Goal: Navigation & Orientation: Find specific page/section

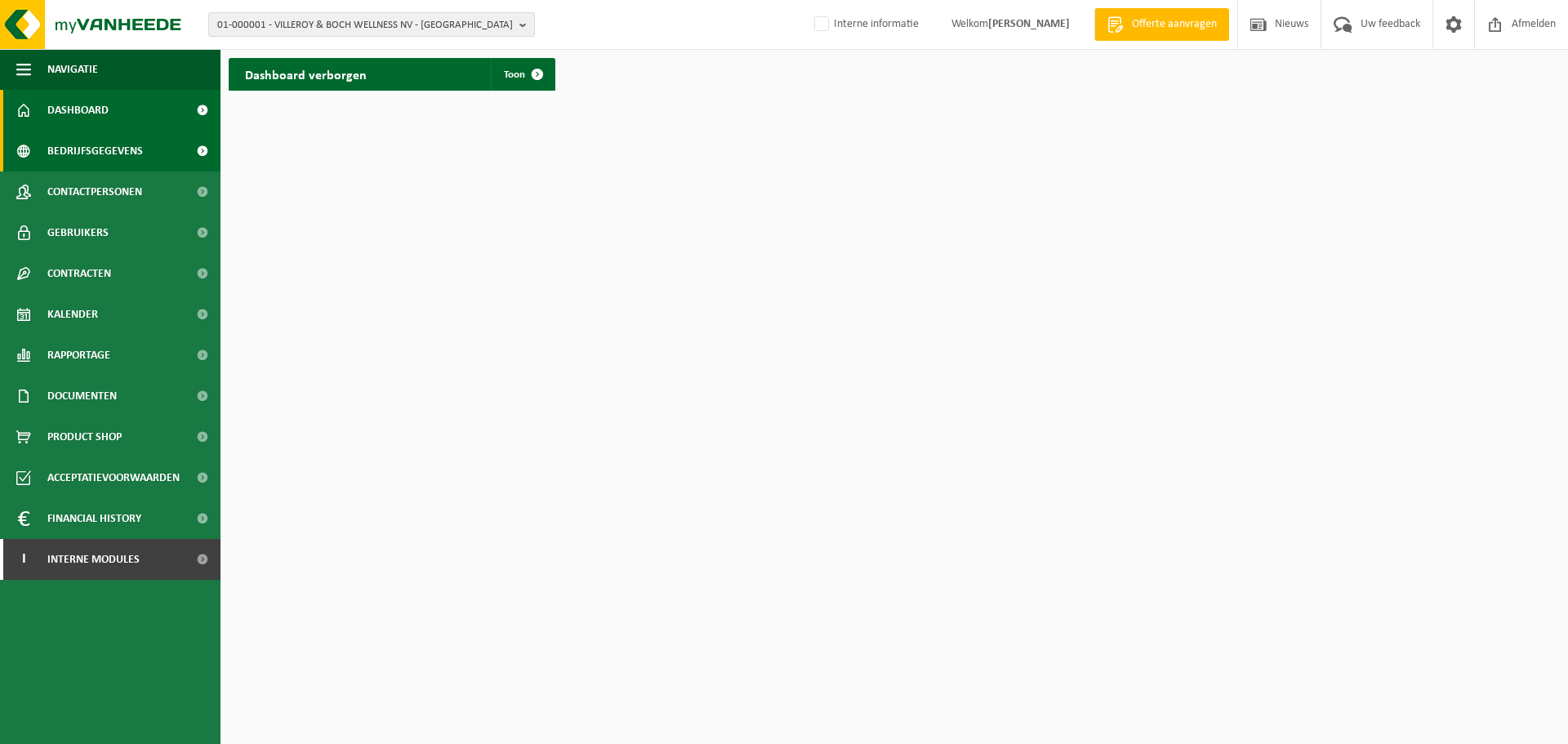
click at [100, 155] on span "Bedrijfsgegevens" at bounding box center [95, 150] width 96 height 41
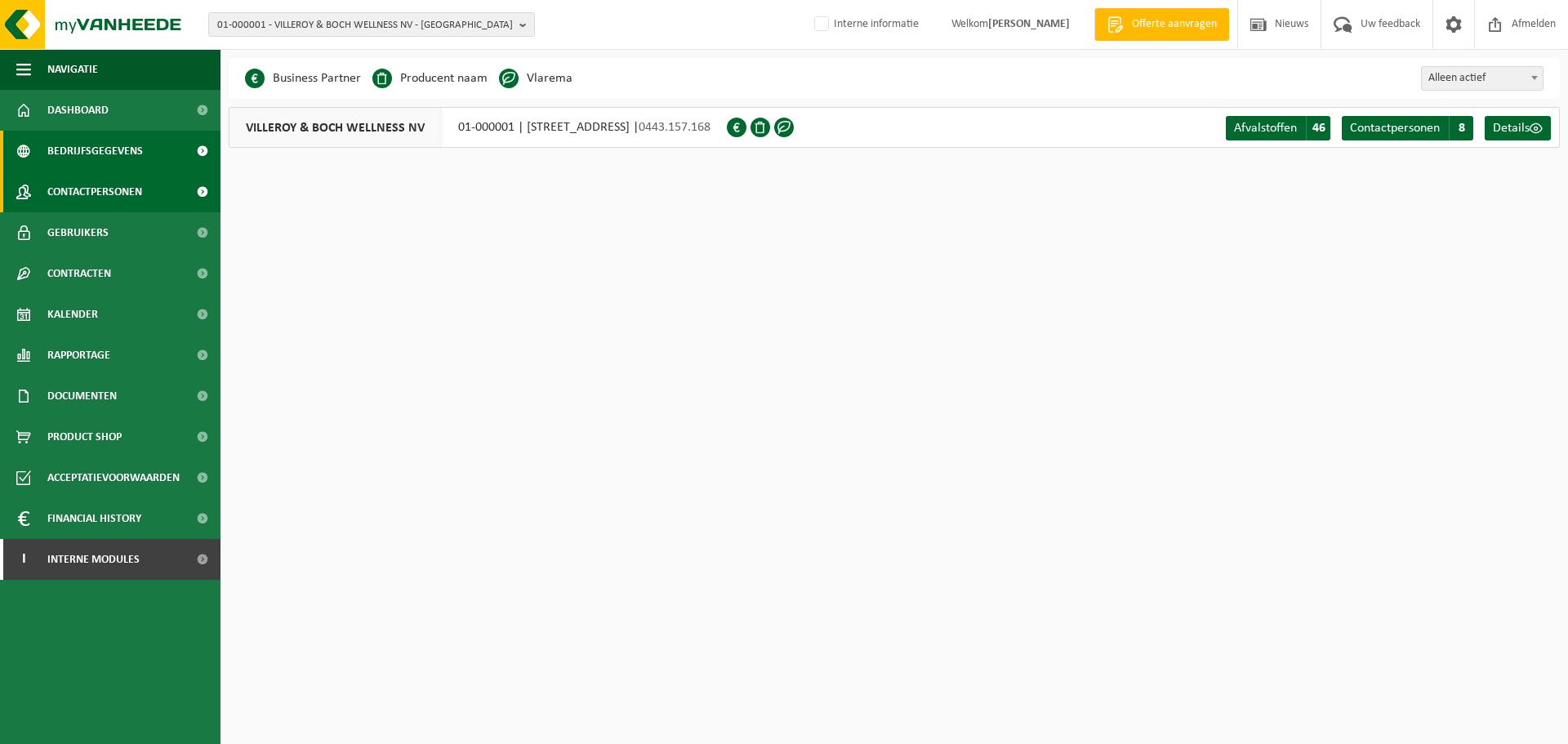
click at [113, 186] on span "Contactpersonen" at bounding box center [95, 191] width 95 height 41
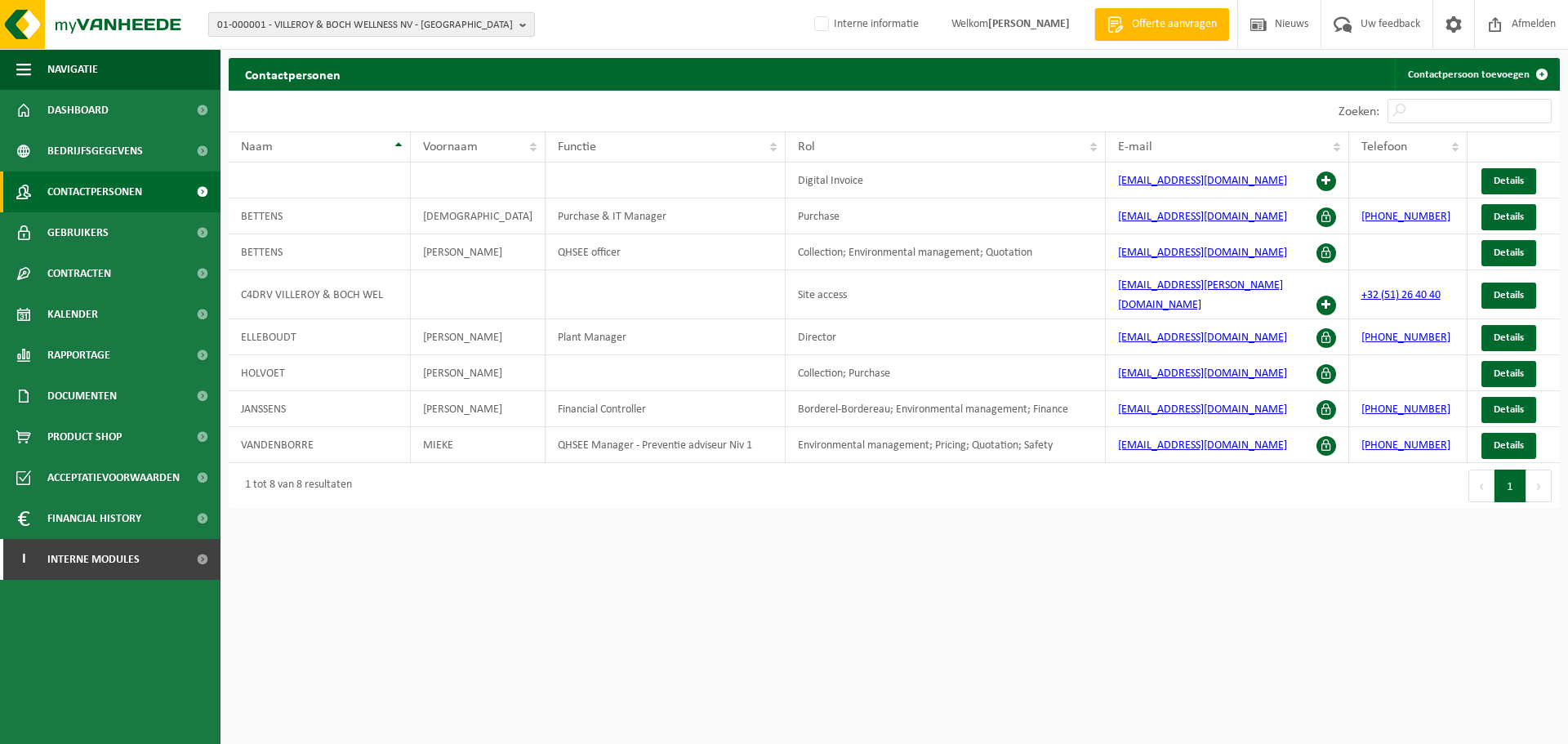
click at [522, 23] on b "button" at bounding box center [527, 24] width 15 height 22
click at [472, 51] on input "text" at bounding box center [371, 51] width 319 height 21
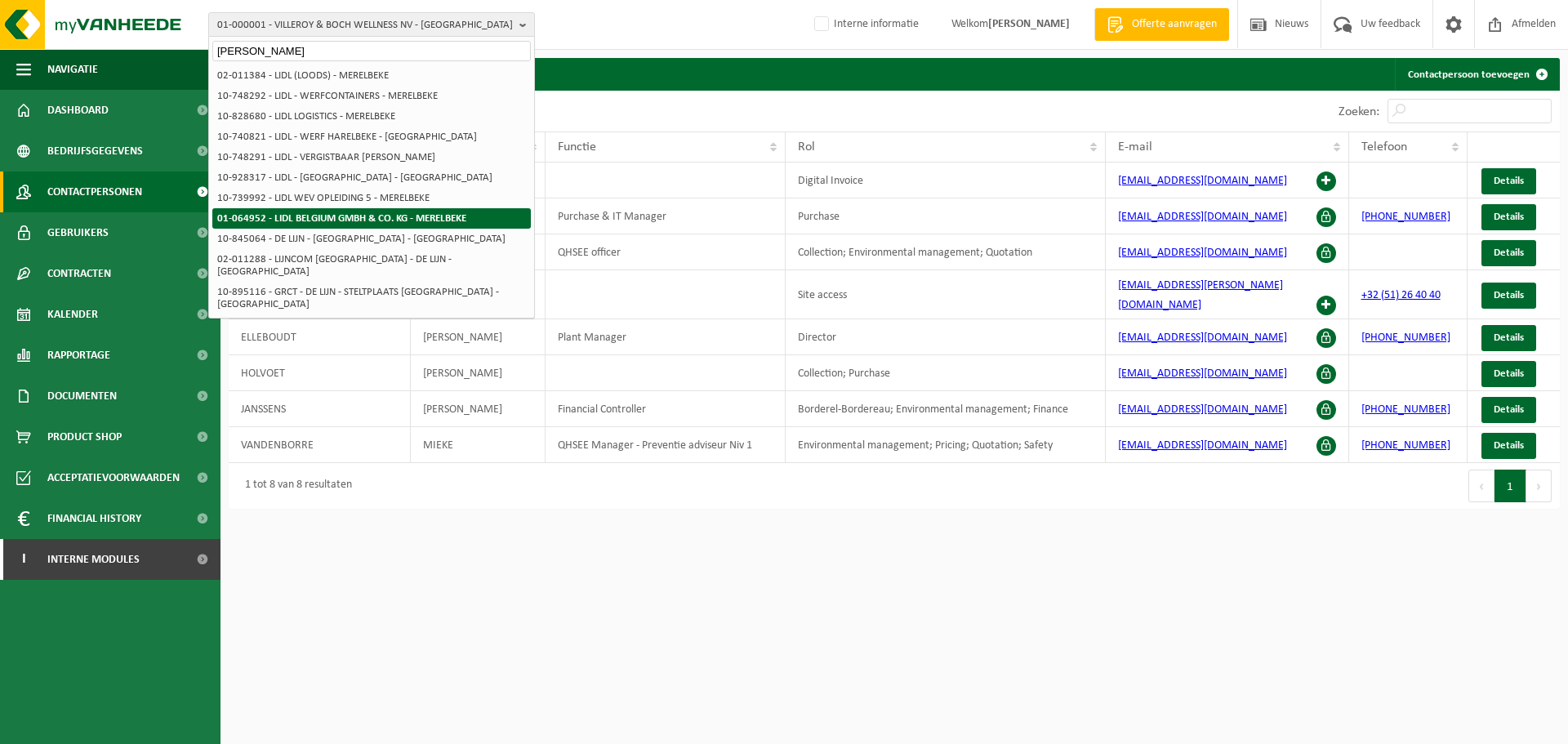
type input "lidl merelbeke"
click at [393, 220] on strong "01-064952 - LIDL BELGIUM GMBH & CO. KG - MERELBEKE" at bounding box center [342, 218] width 250 height 11
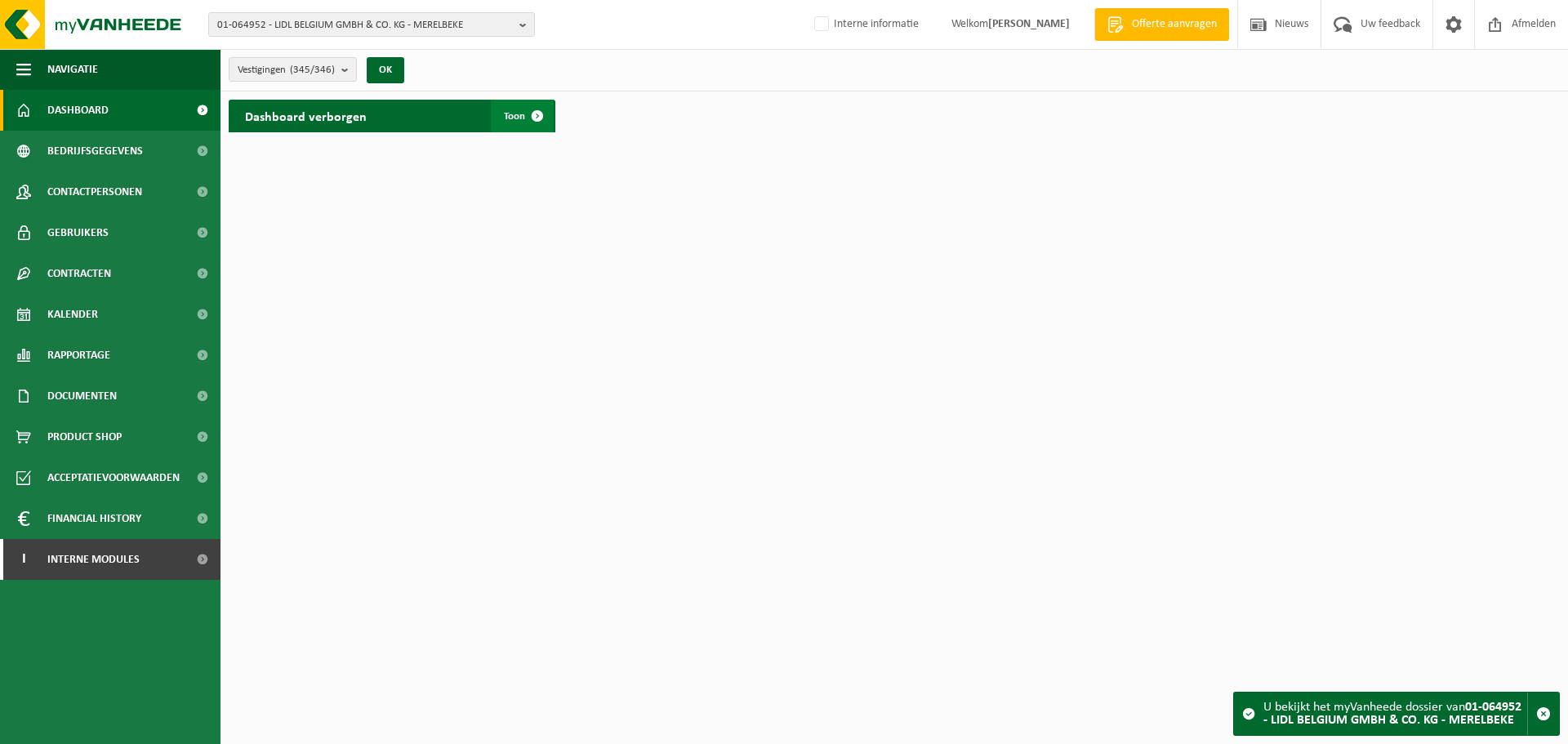
click at [536, 112] on span at bounding box center [537, 116] width 32 height 32
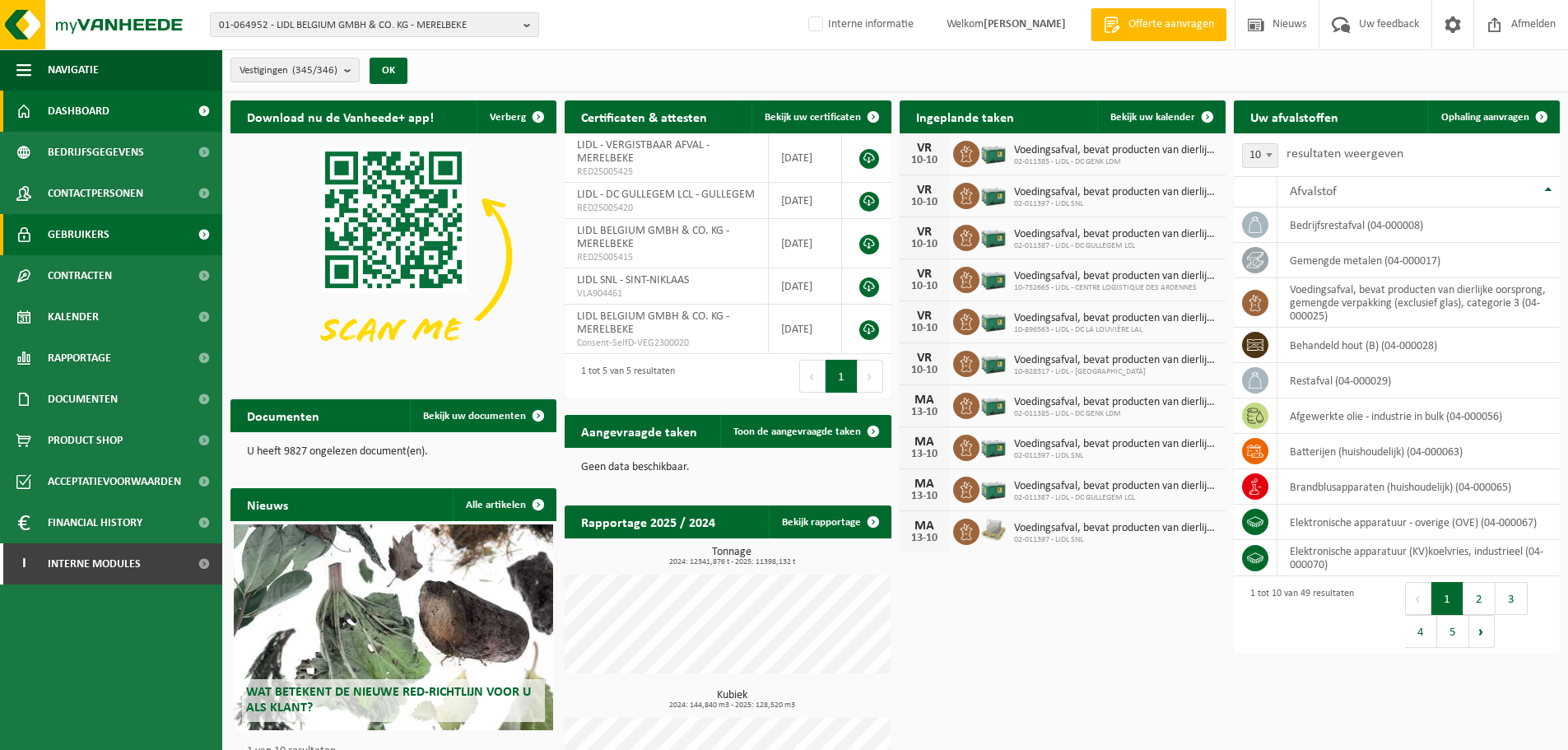
click at [147, 237] on link "Gebruikers" at bounding box center [111, 234] width 222 height 41
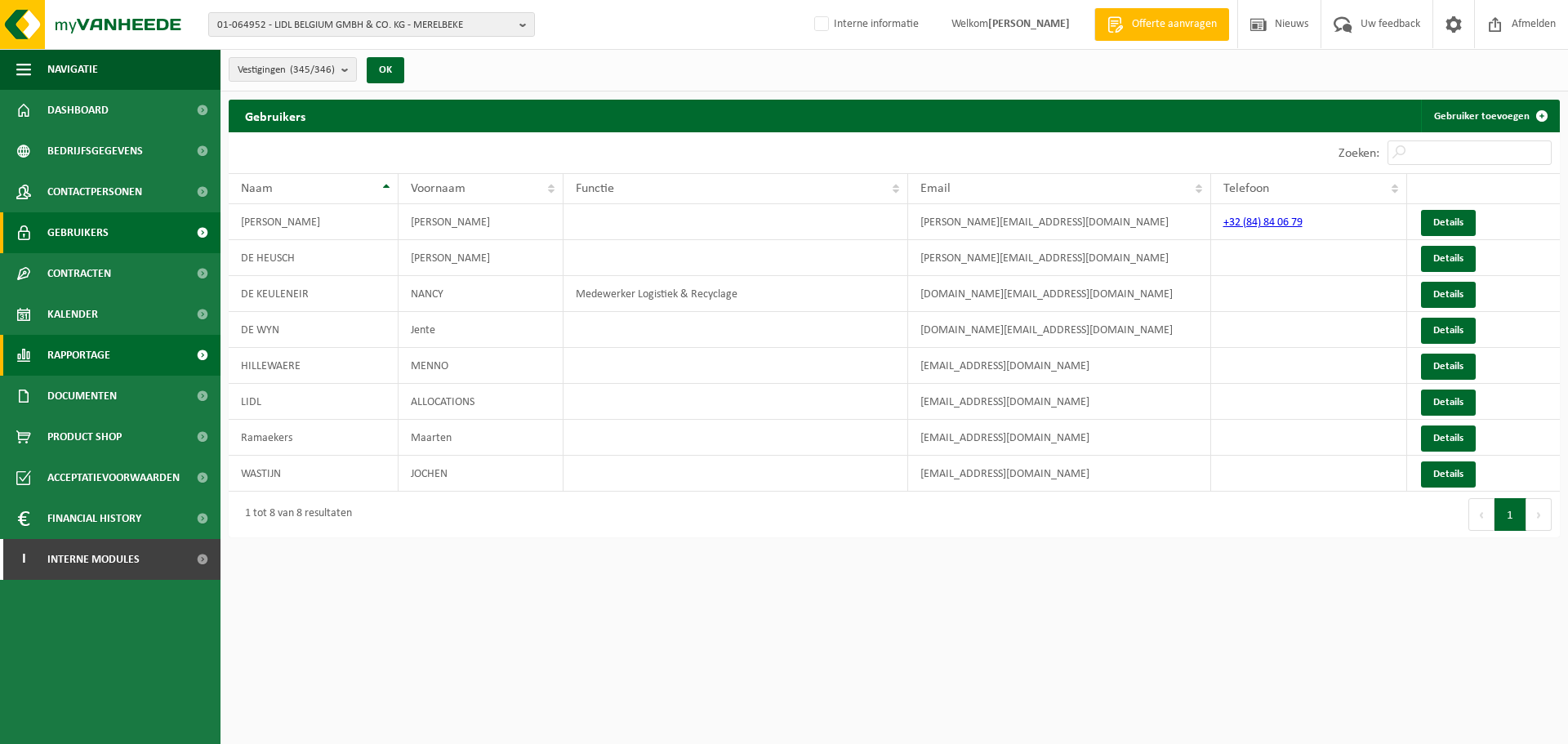
click at [129, 359] on link "Rapportage" at bounding box center [110, 355] width 220 height 41
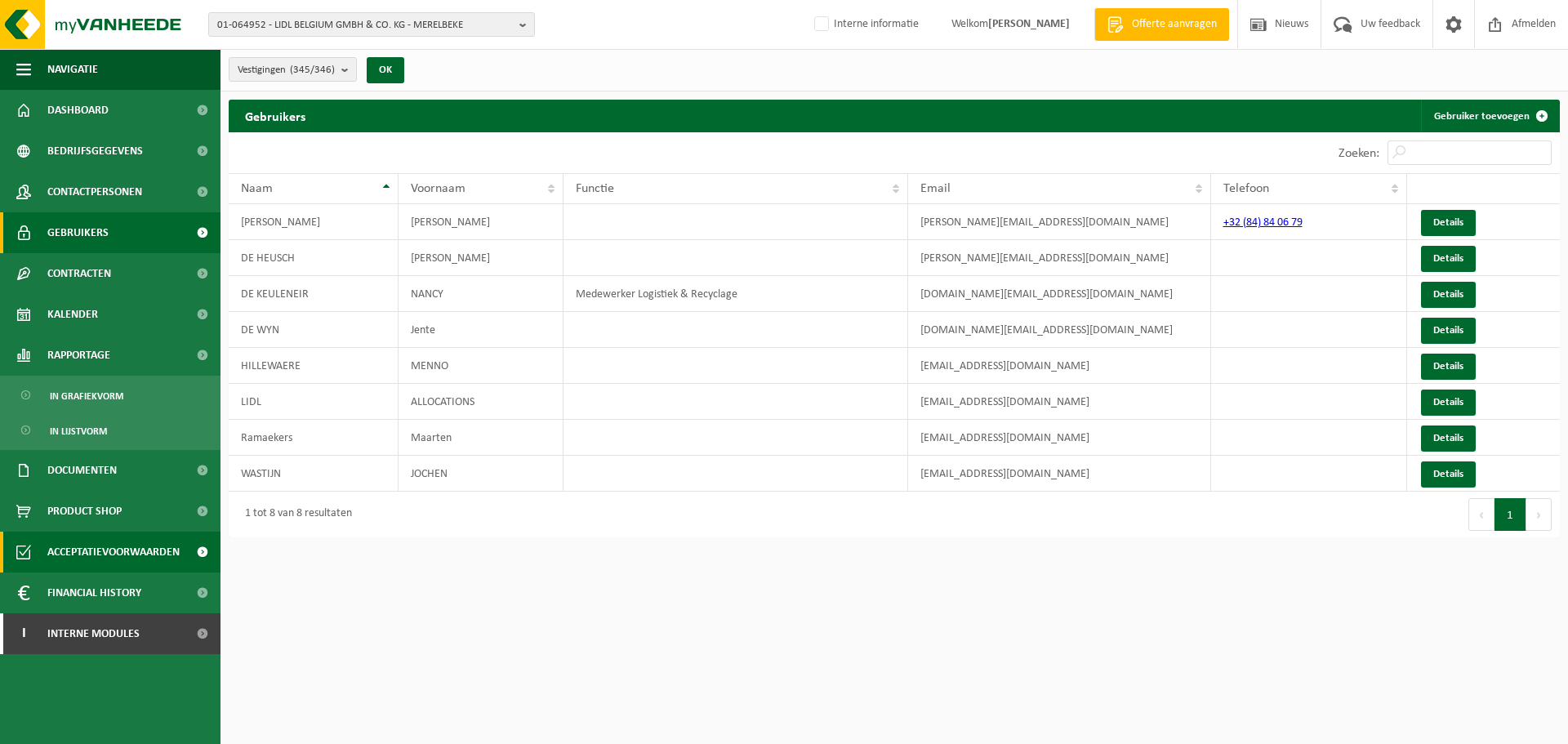
click at [92, 559] on span "Acceptatievoorwaarden" at bounding box center [113, 551] width 132 height 41
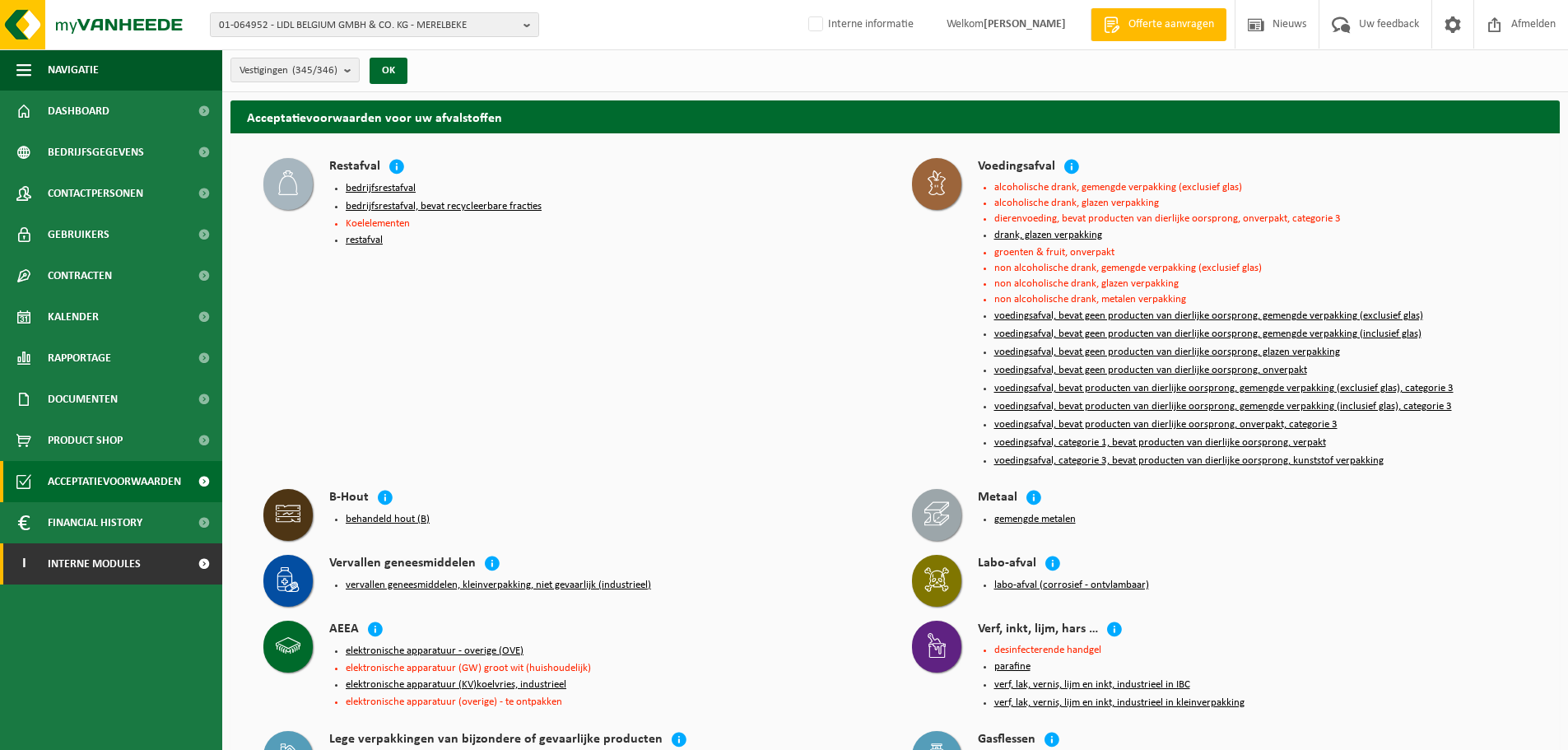
click at [87, 560] on span "Interne modules" at bounding box center [94, 563] width 93 height 41
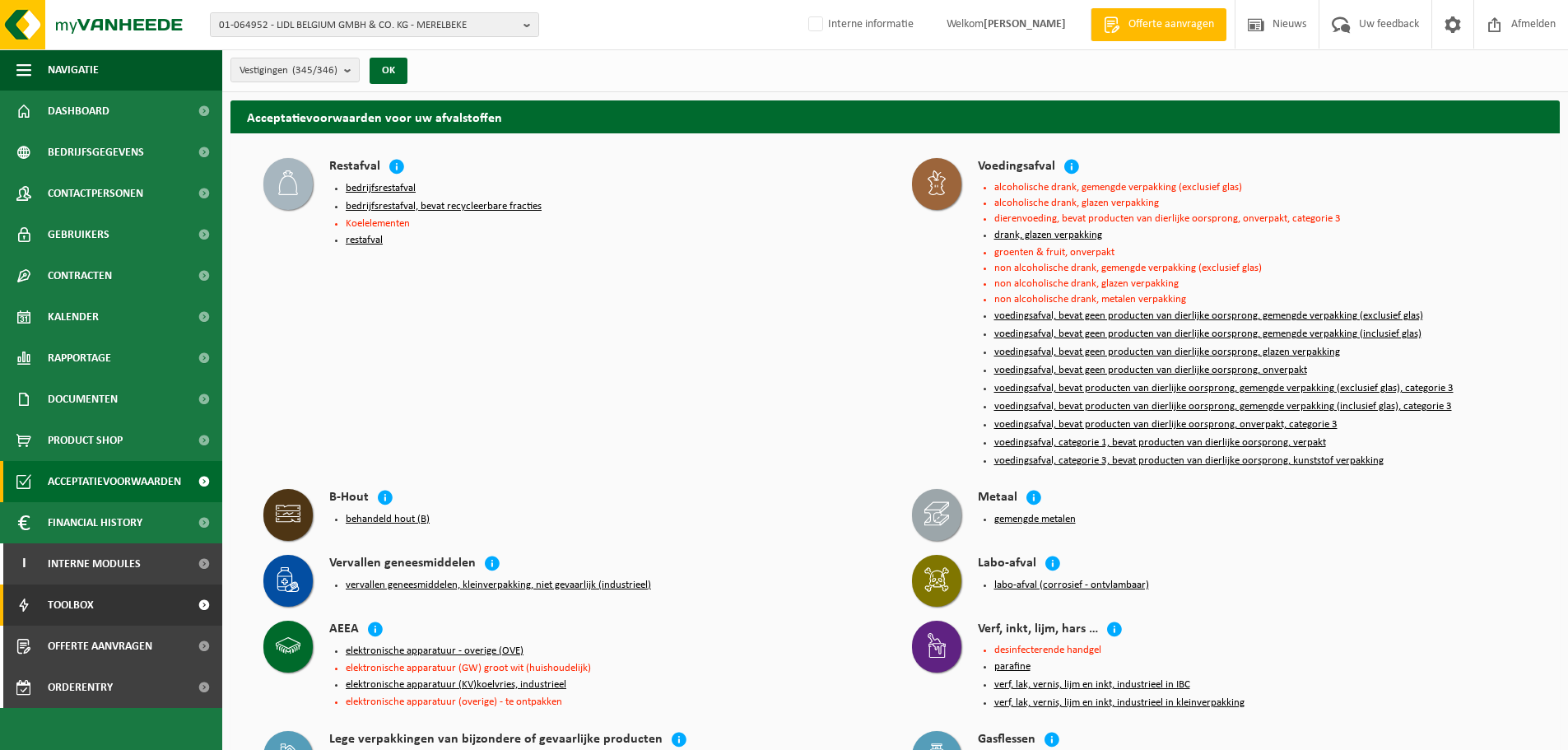
click at [85, 608] on span "Toolbox" at bounding box center [70, 604] width 46 height 41
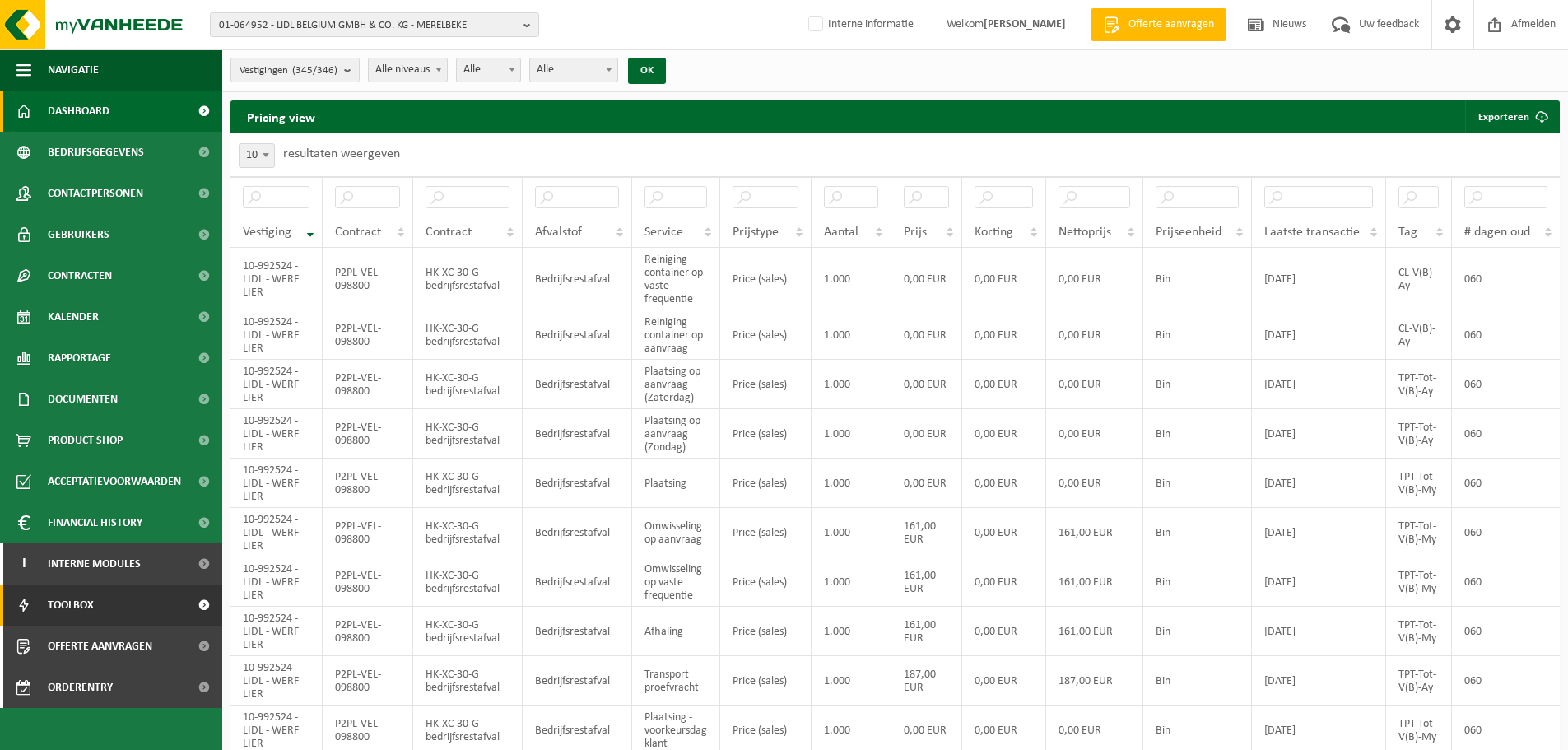
click at [98, 112] on span "Dashboard" at bounding box center [79, 111] width 62 height 41
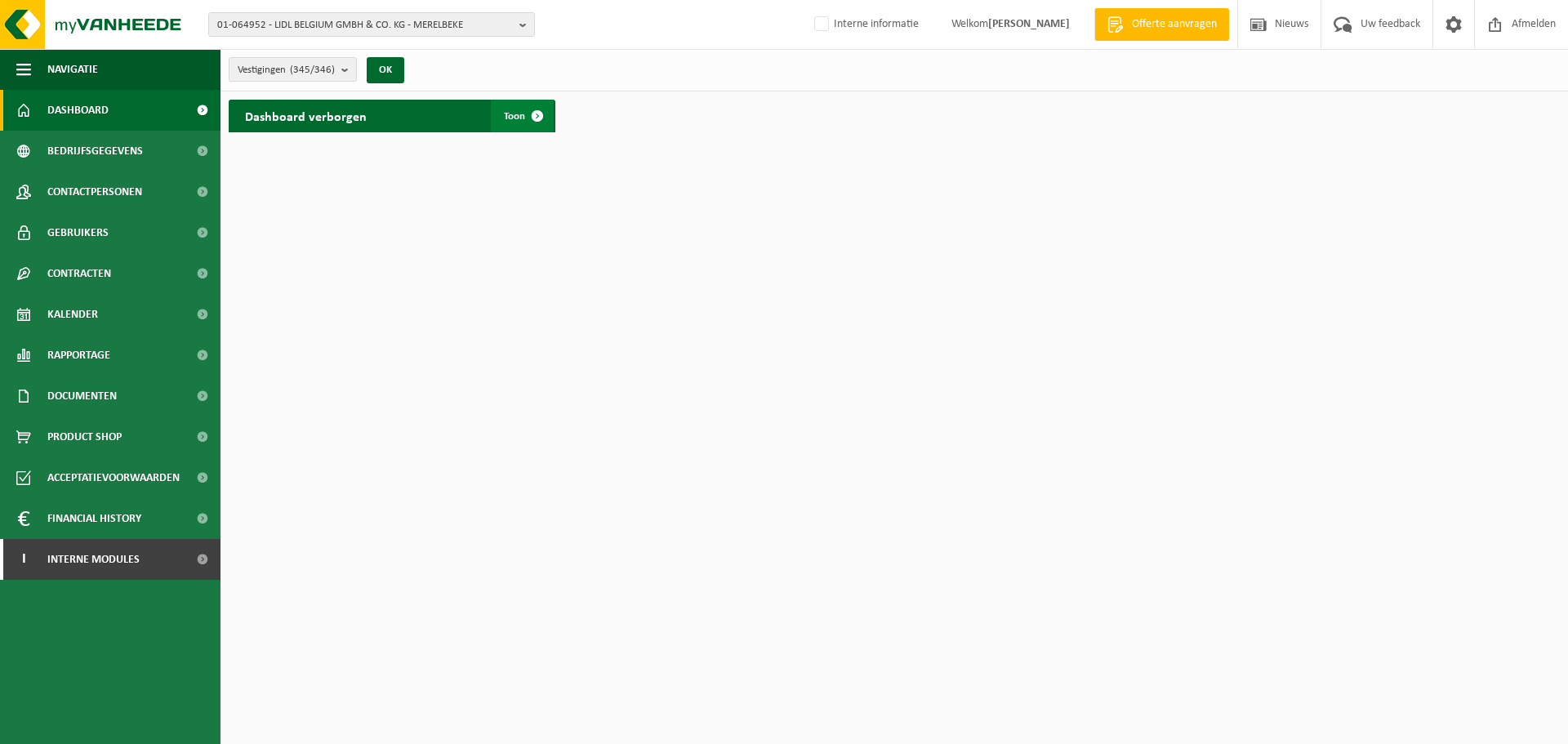
click at [532, 110] on span at bounding box center [537, 116] width 32 height 32
